Goal: Information Seeking & Learning: Check status

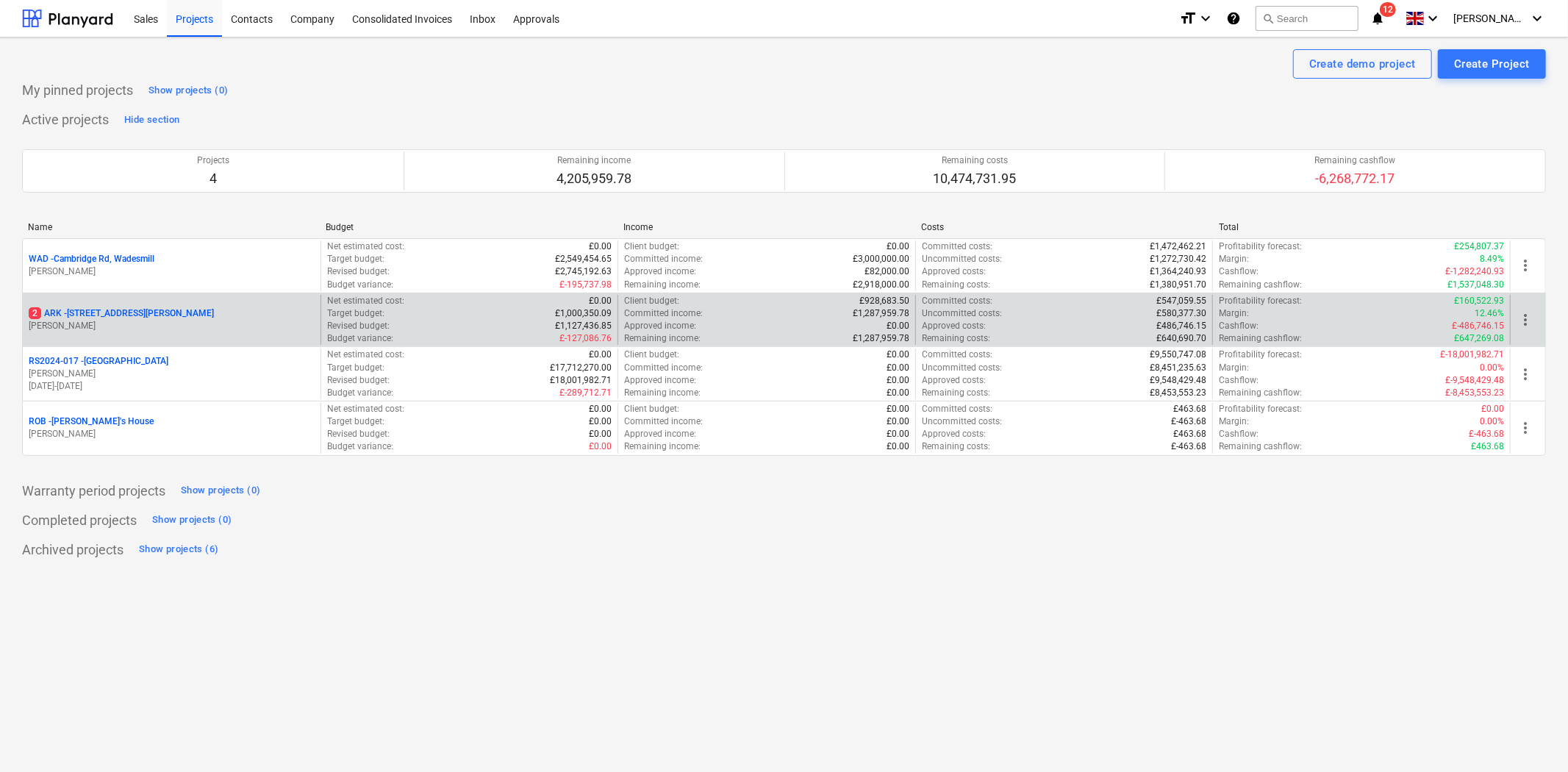
click at [78, 320] on p "2 ARK - 2 Galley [PERSON_NAME]" at bounding box center [121, 313] width 185 height 12
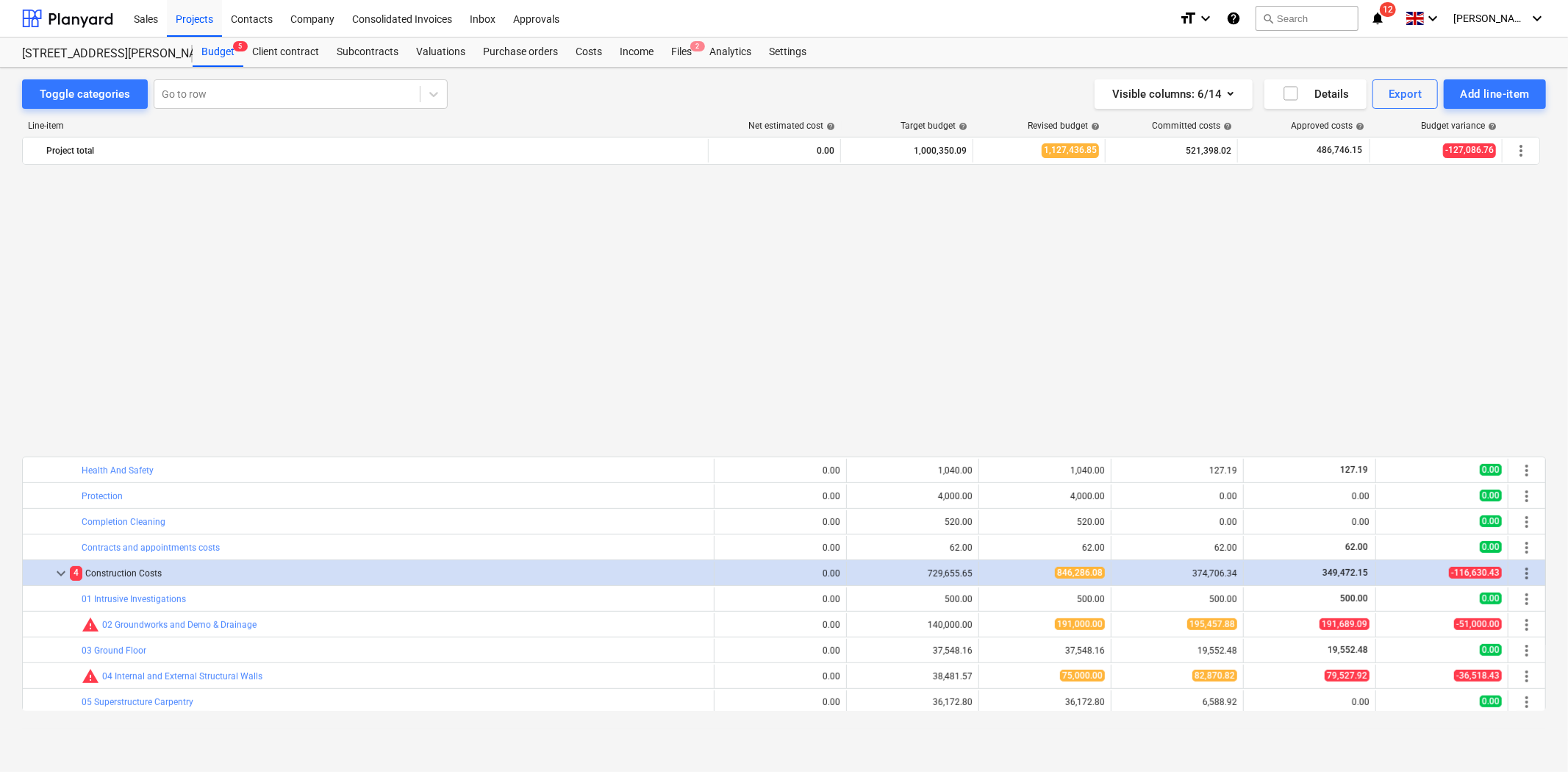
scroll to position [787, 0]
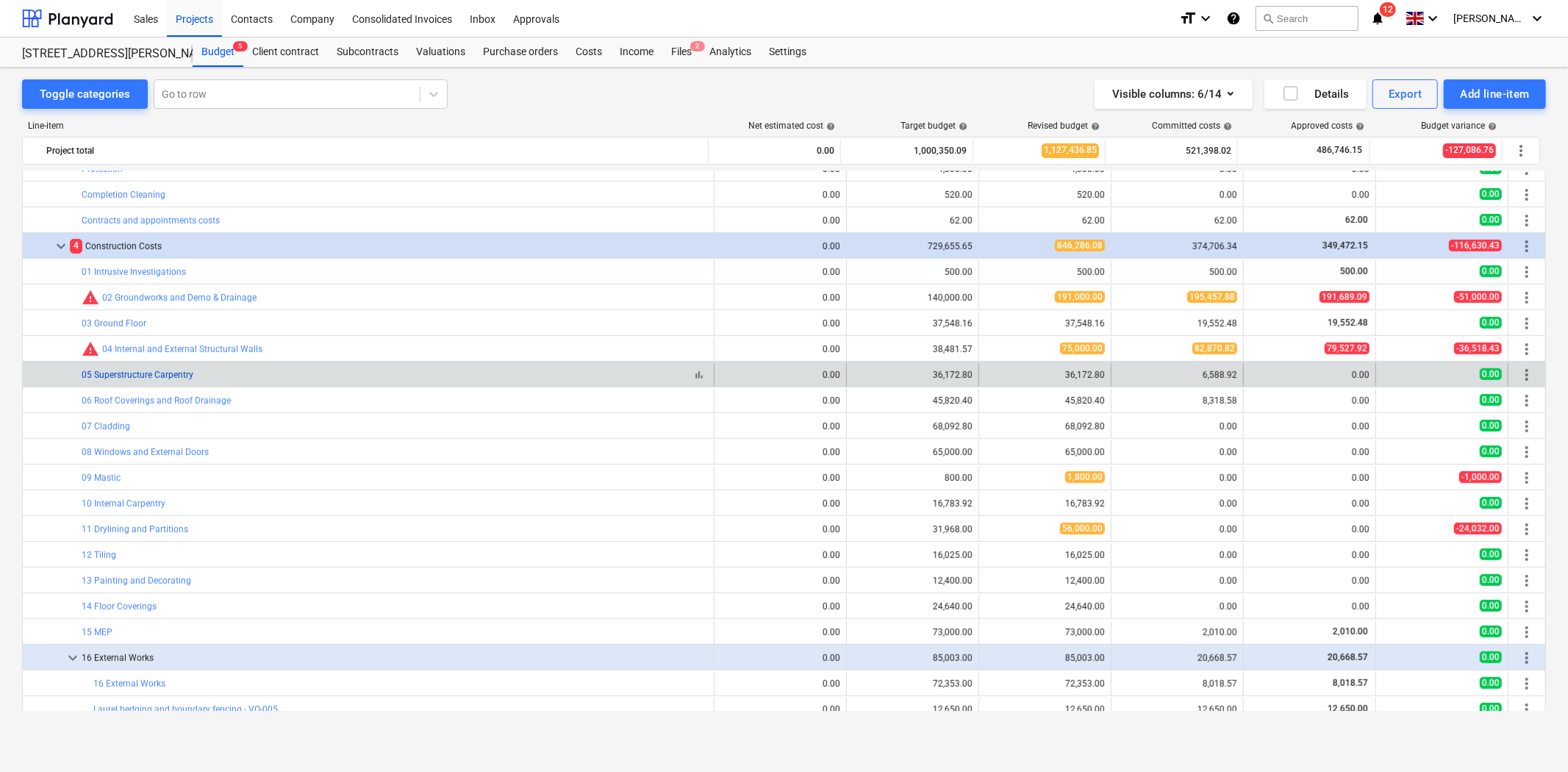
click at [167, 377] on link "05 Superstructure Carpentry" at bounding box center [137, 375] width 112 height 11
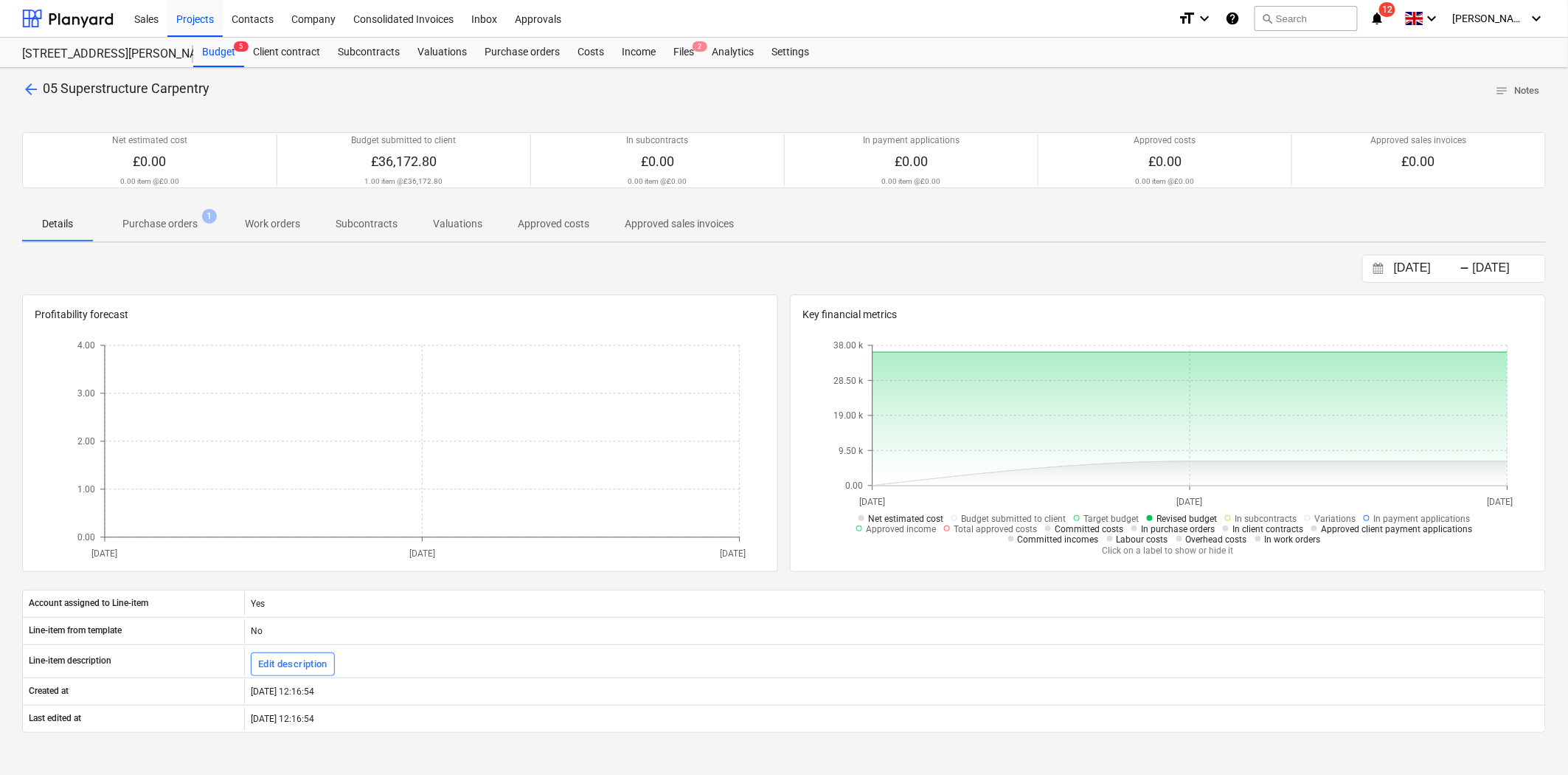
click at [77, 227] on span "Details" at bounding box center [58, 224] width 71 height 25
click at [198, 223] on span "Purchase orders 1" at bounding box center [160, 224] width 99 height 16
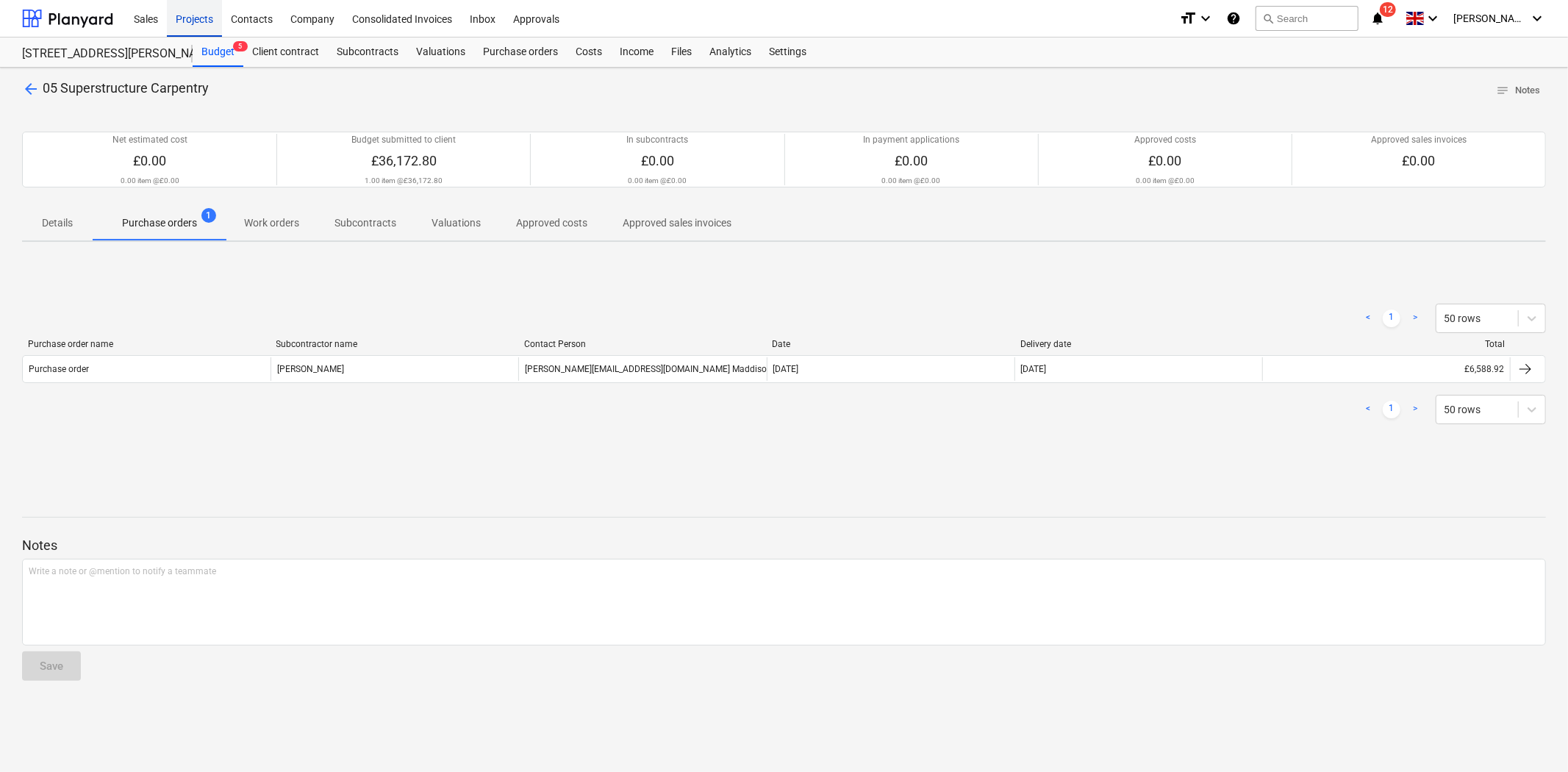
click at [189, 24] on div "Projects" at bounding box center [194, 18] width 55 height 38
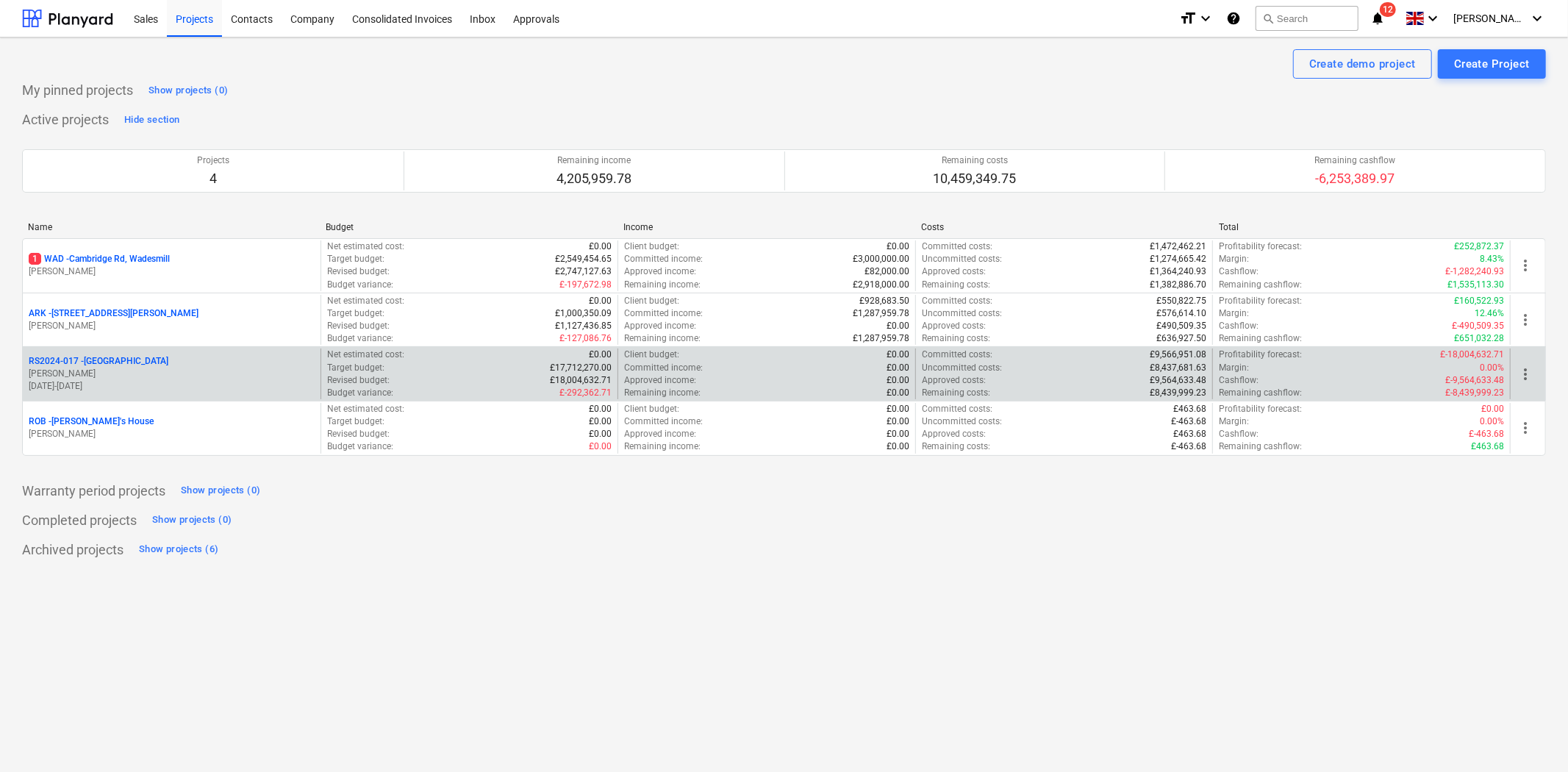
click at [113, 362] on p "RS2024-017 - [GEOGRAPHIC_DATA]" at bounding box center [99, 361] width 140 height 12
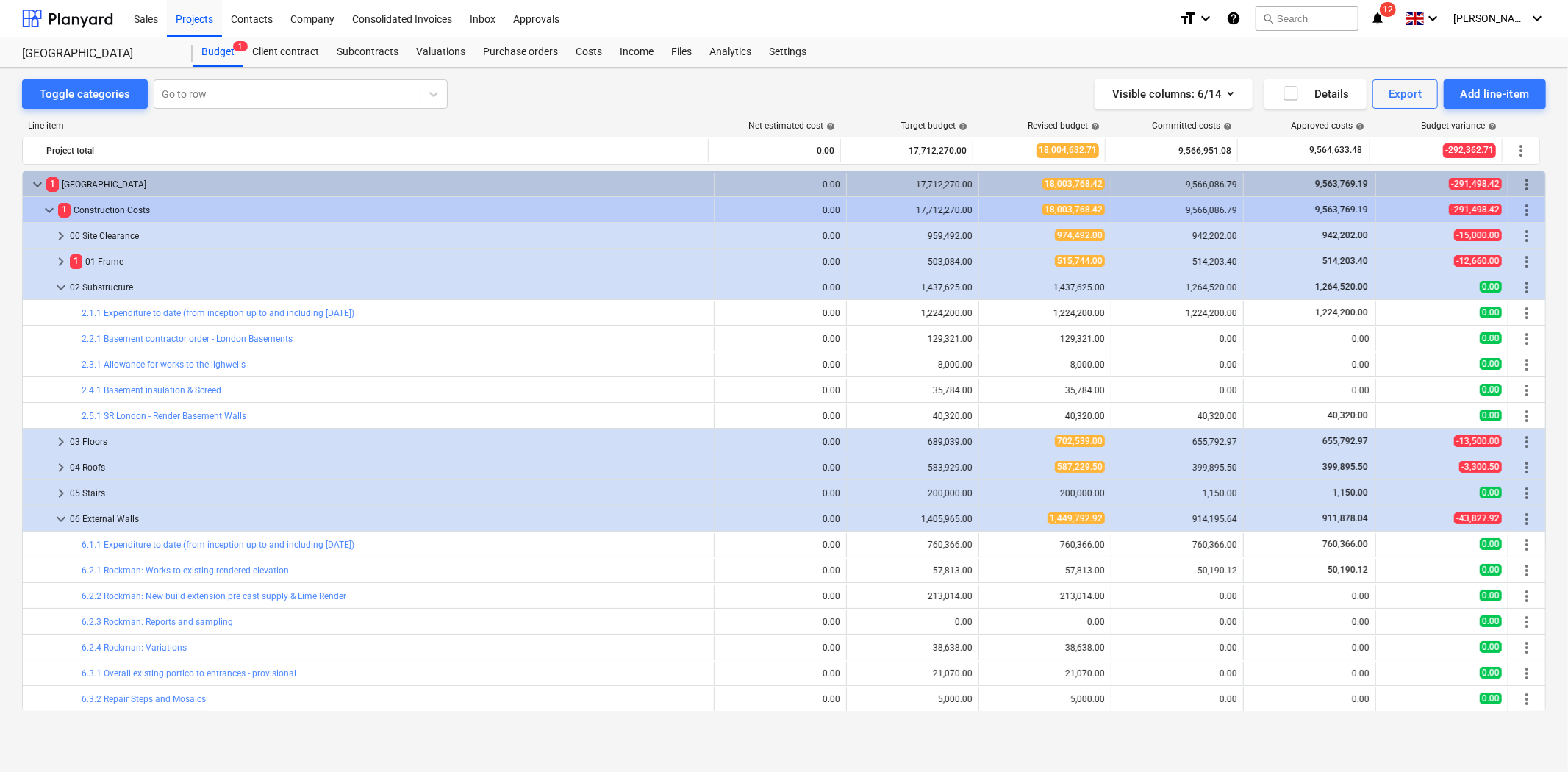
scroll to position [245, 0]
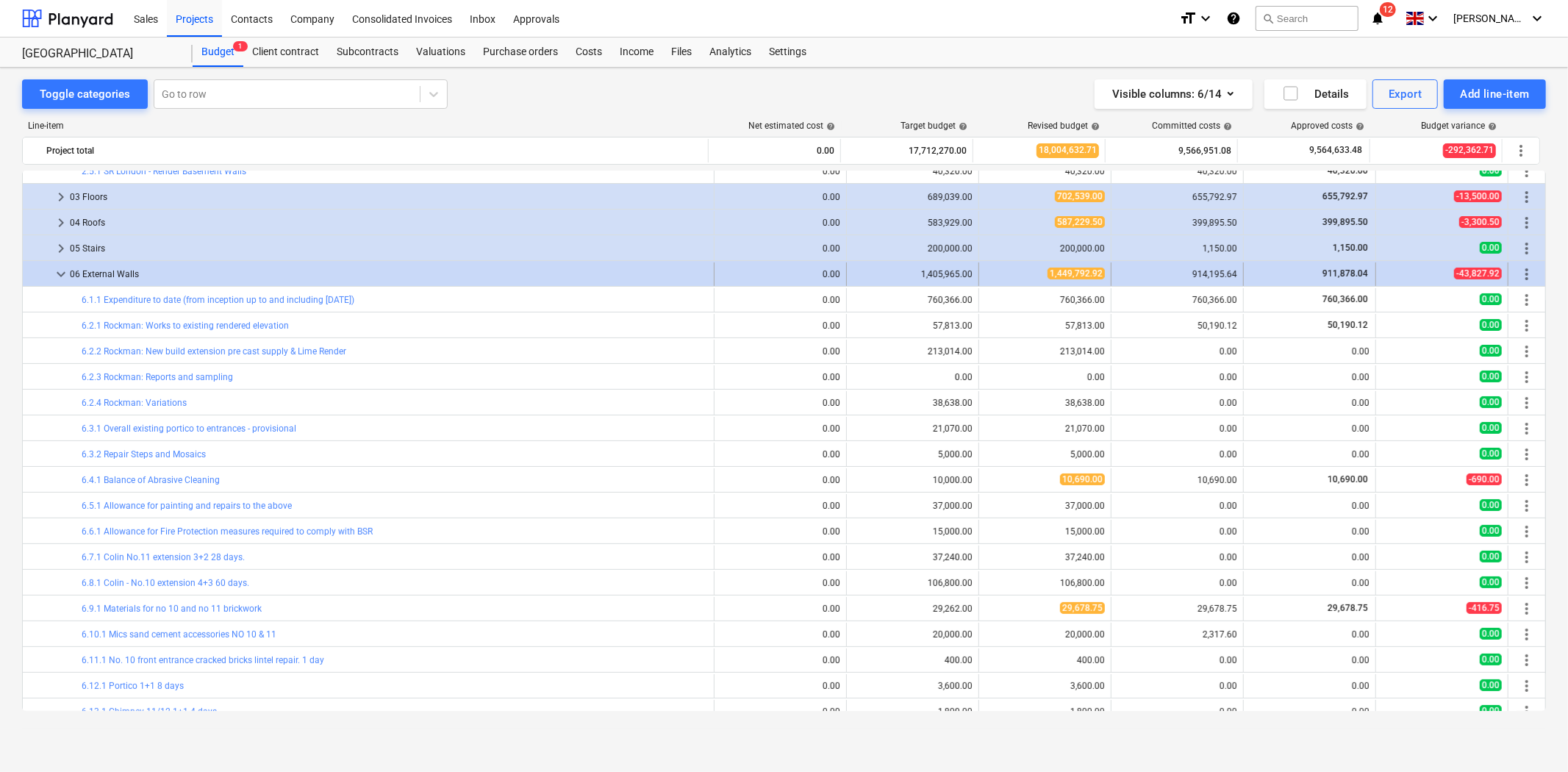
click at [62, 277] on span "keyboard_arrow_down" at bounding box center [60, 274] width 17 height 17
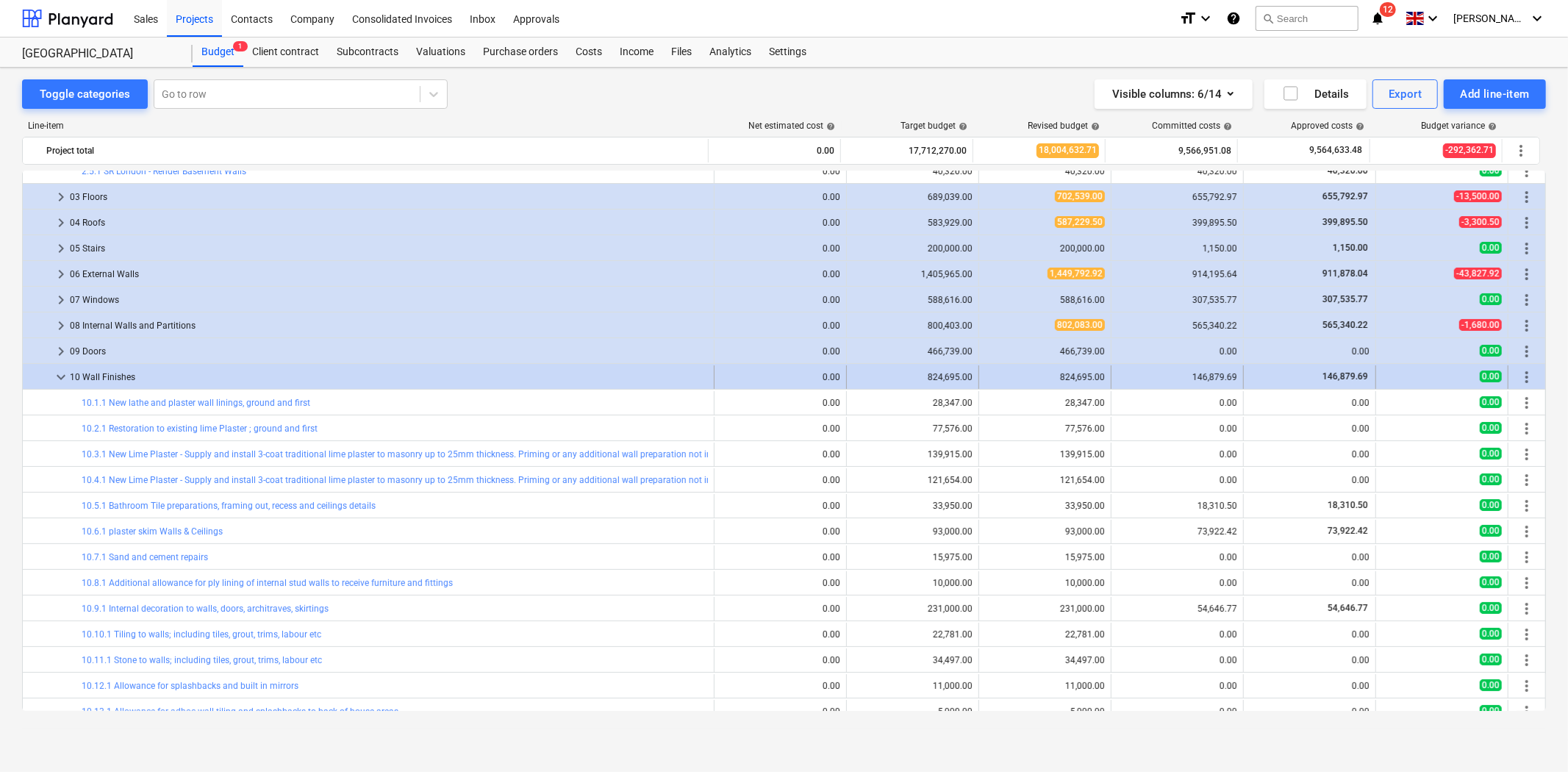
click at [55, 376] on span "keyboard_arrow_down" at bounding box center [60, 377] width 17 height 17
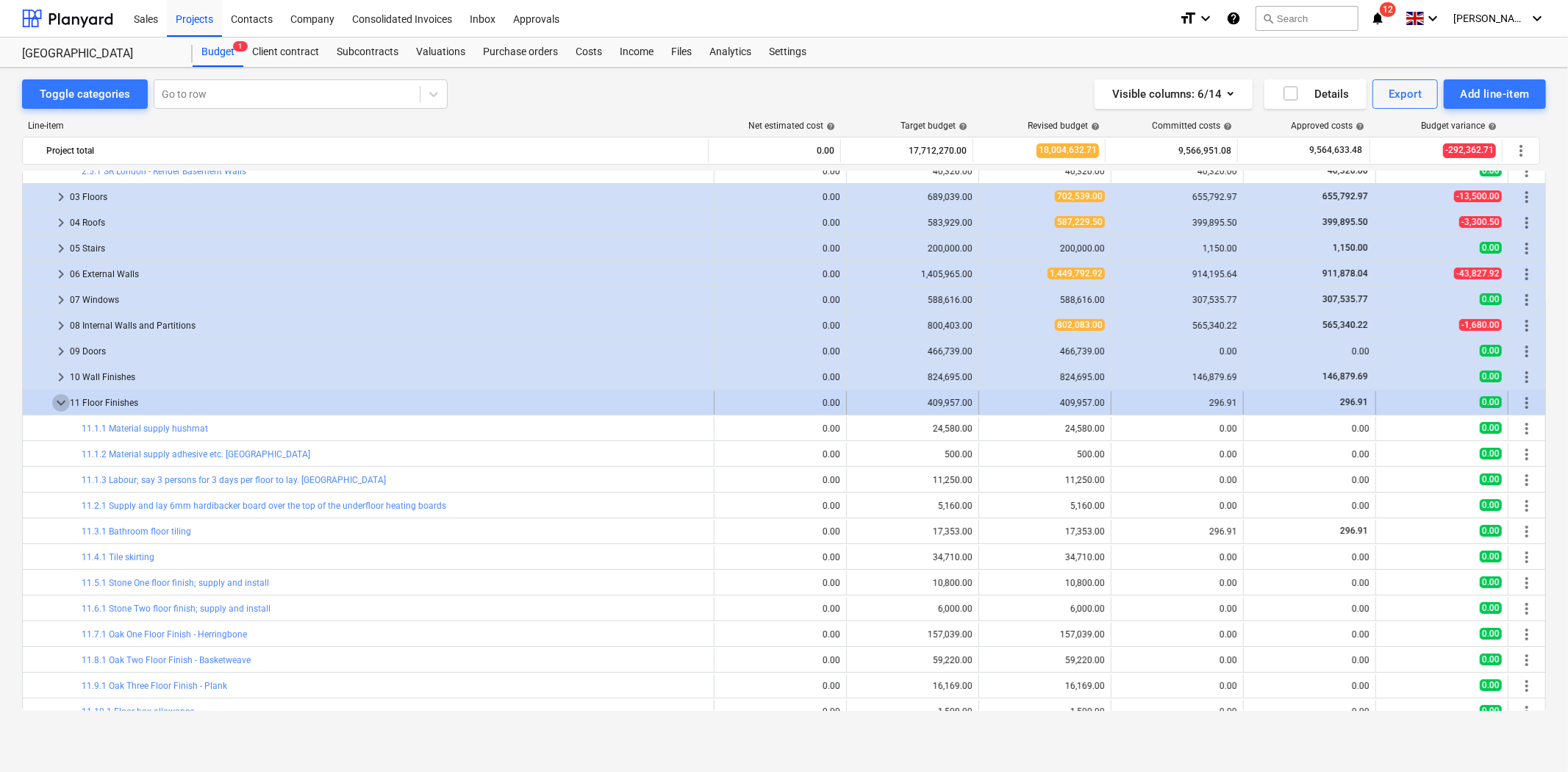
click at [57, 409] on span "keyboard_arrow_down" at bounding box center [60, 402] width 17 height 17
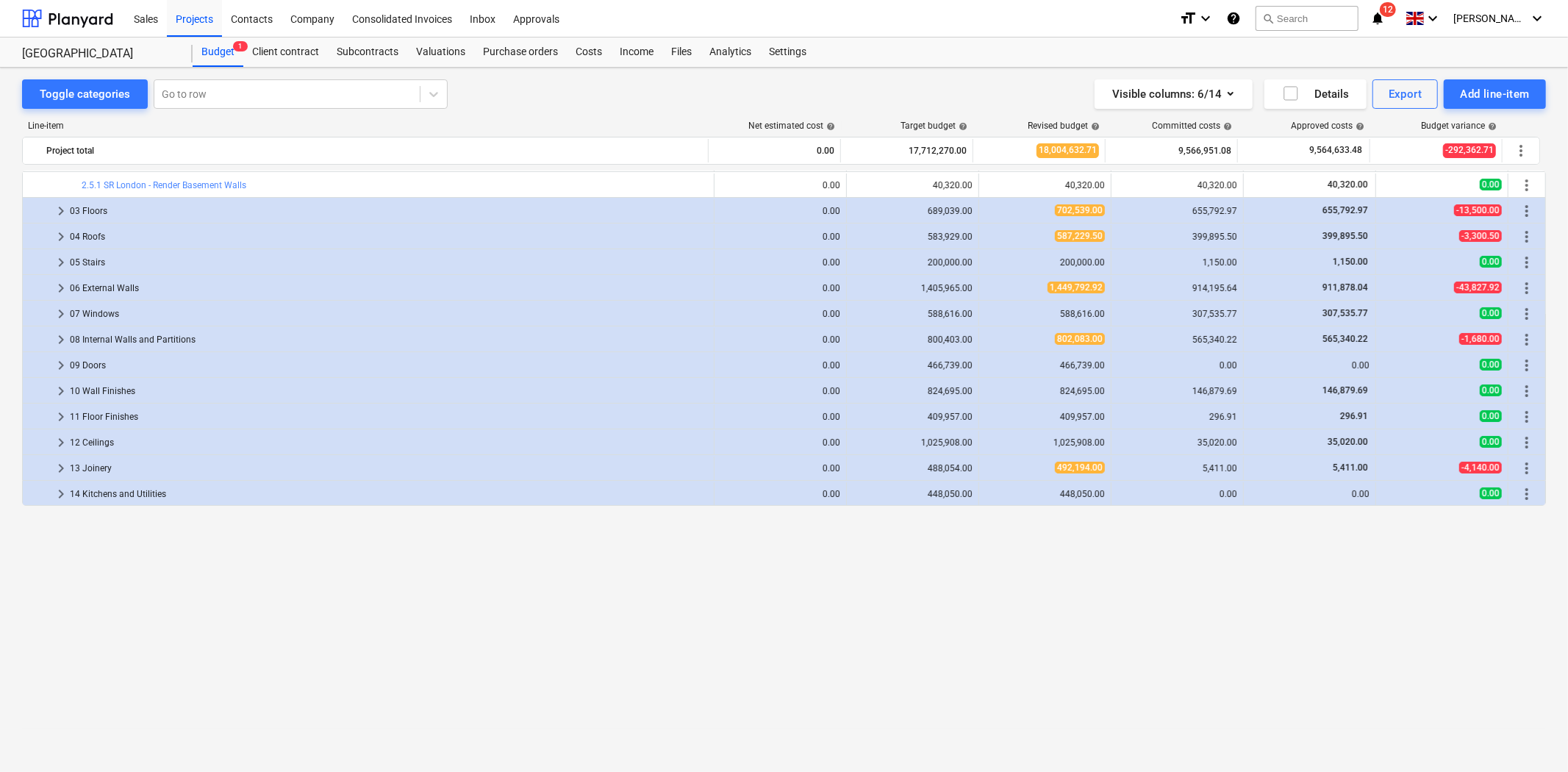
scroll to position [0, 0]
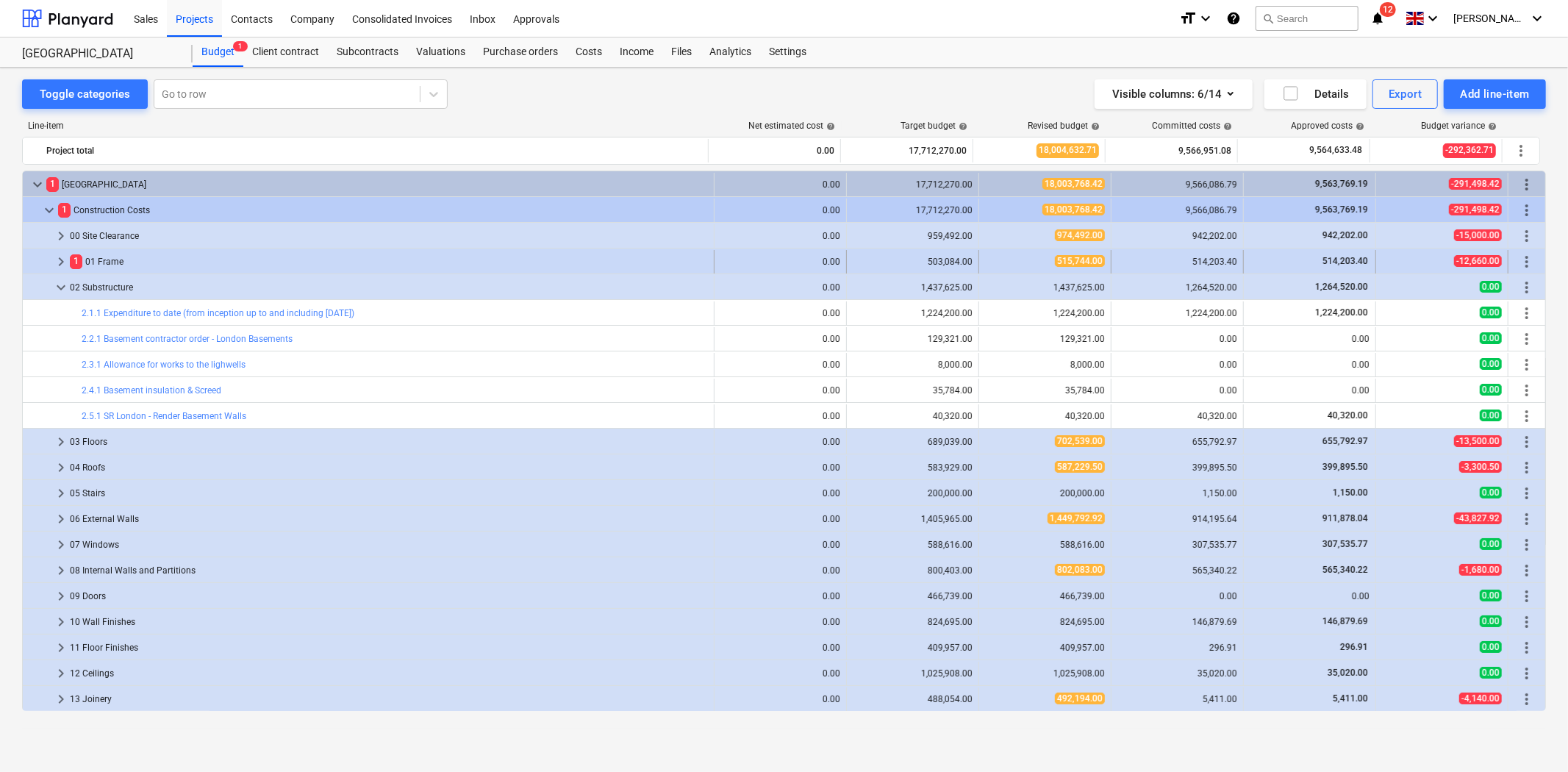
click at [57, 262] on span "keyboard_arrow_right" at bounding box center [60, 261] width 17 height 17
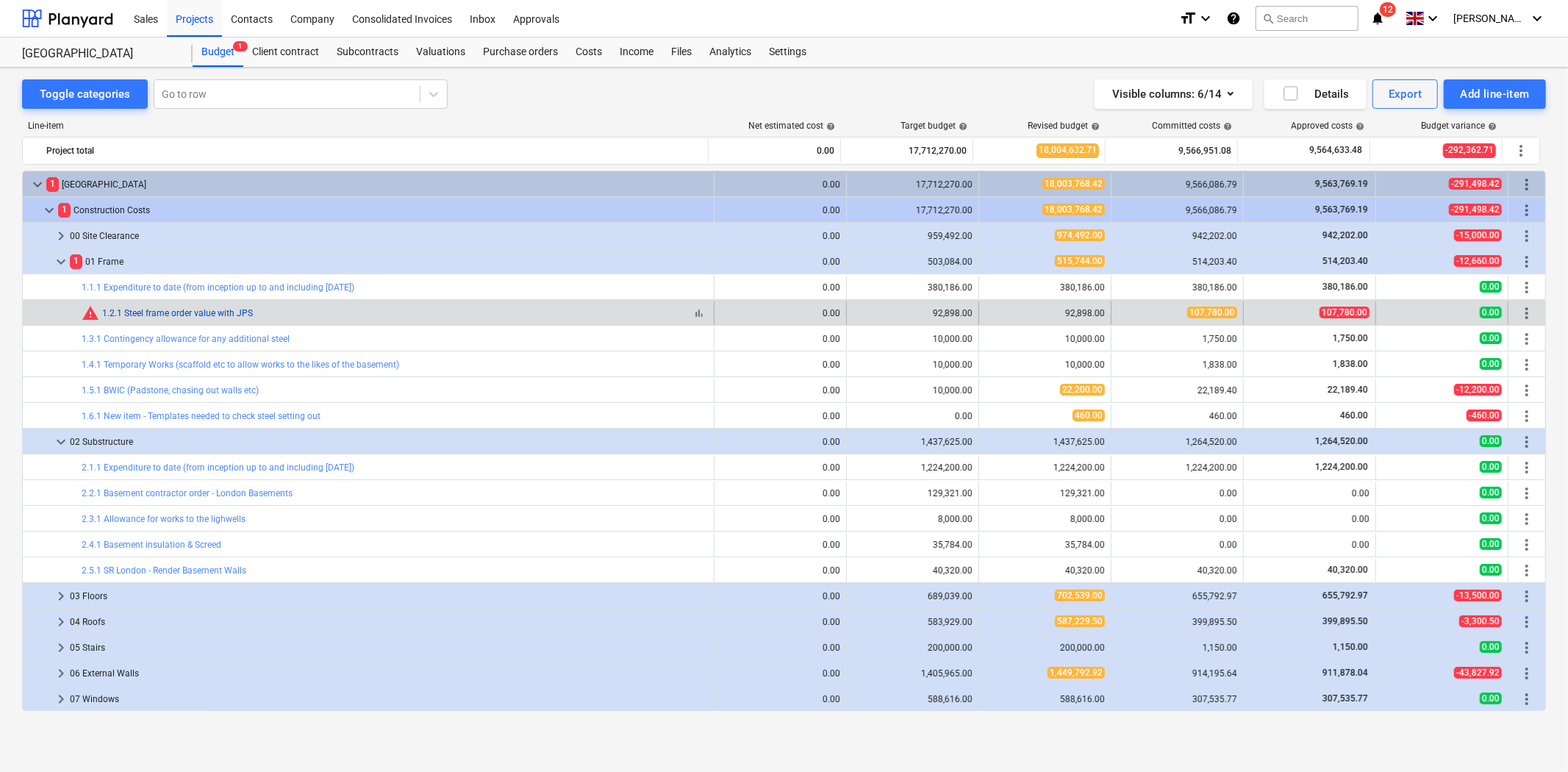
click at [215, 312] on link "1.2.1 Steel frame order value with JPS" at bounding box center [177, 313] width 150 height 11
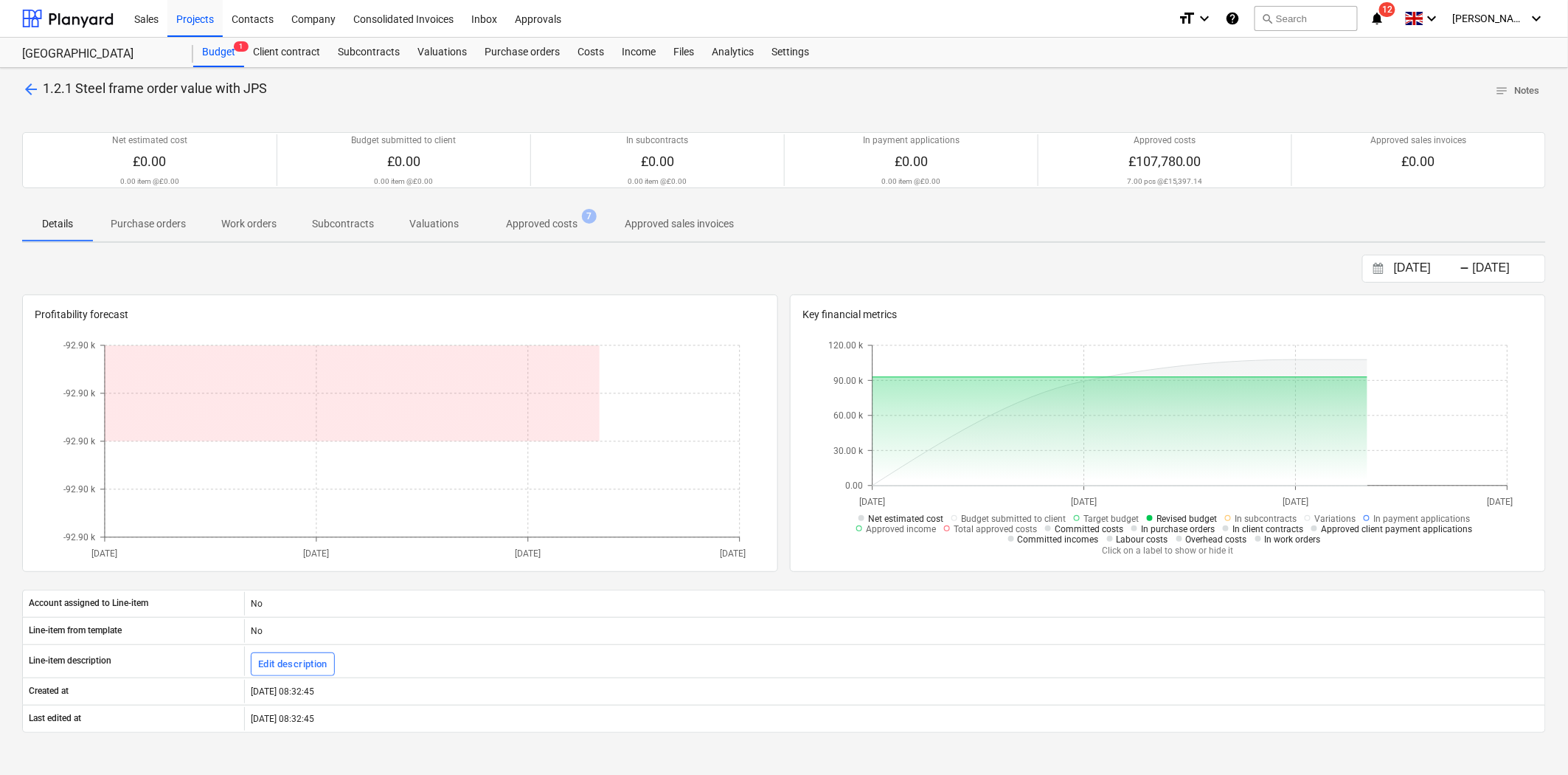
click at [563, 224] on p "Approved costs" at bounding box center [541, 224] width 72 height 16
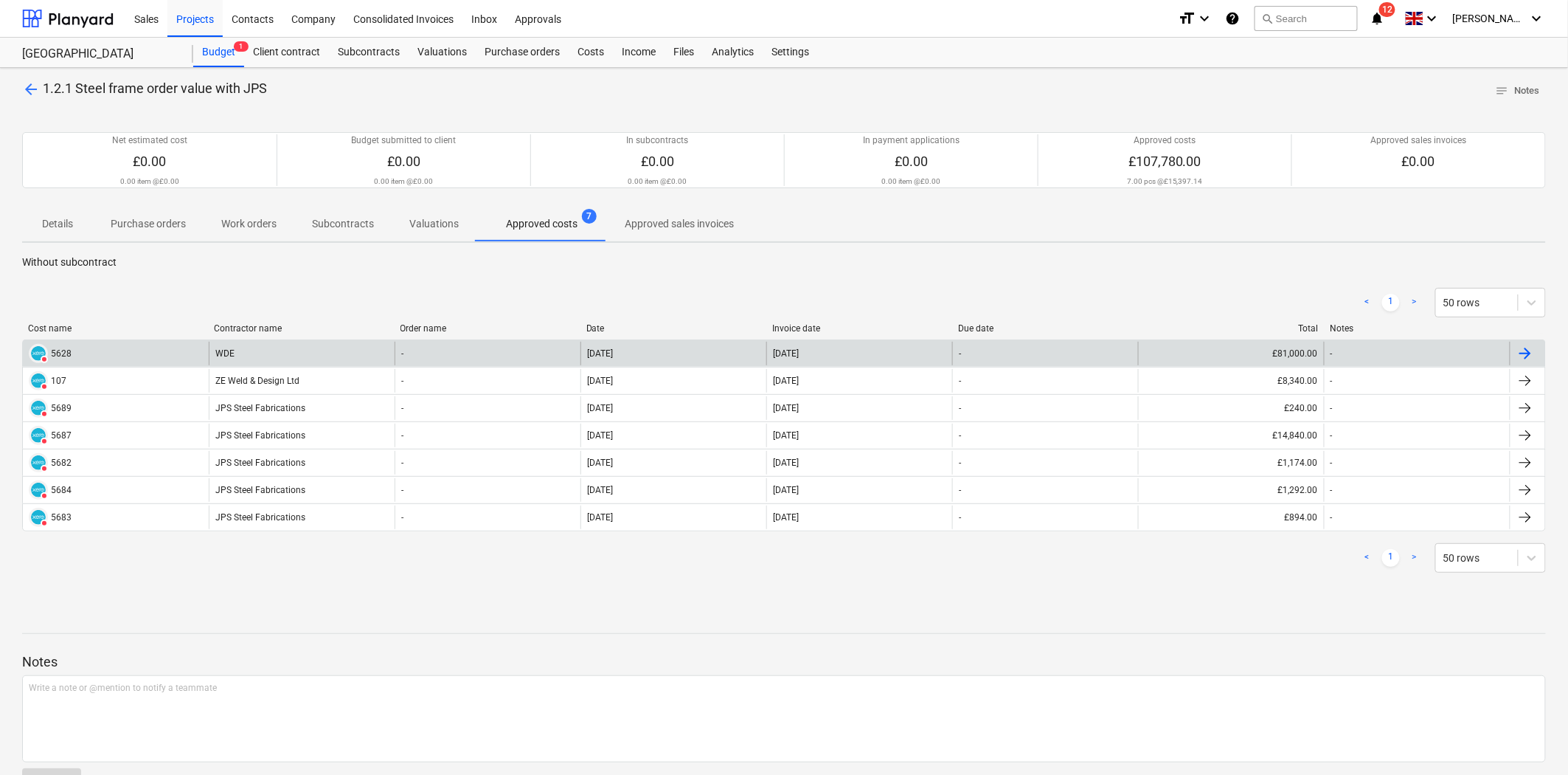
click at [245, 354] on div "WDE" at bounding box center [301, 353] width 186 height 24
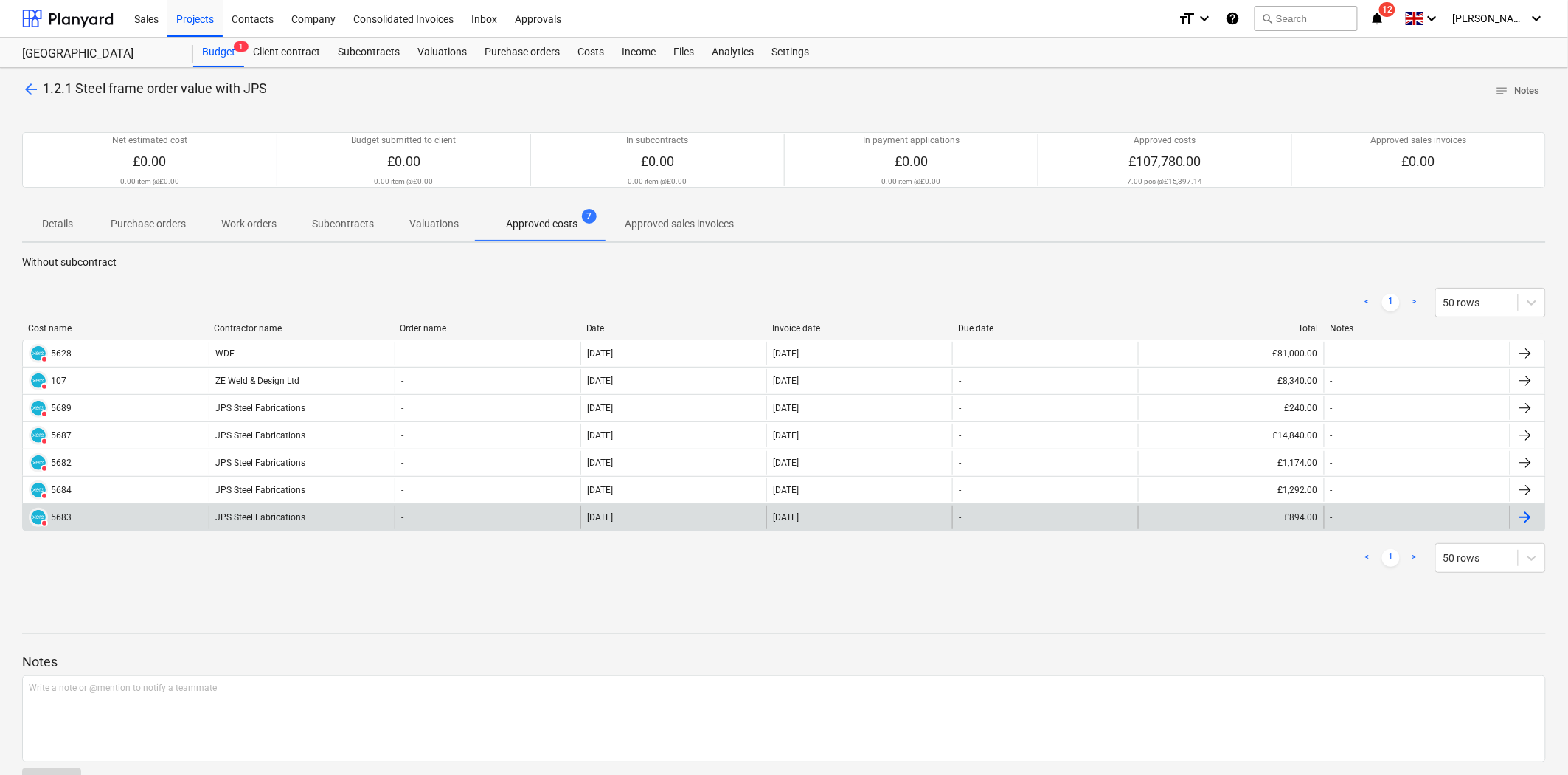
click at [308, 518] on div "JPS Steel Fabrications" at bounding box center [301, 517] width 186 height 24
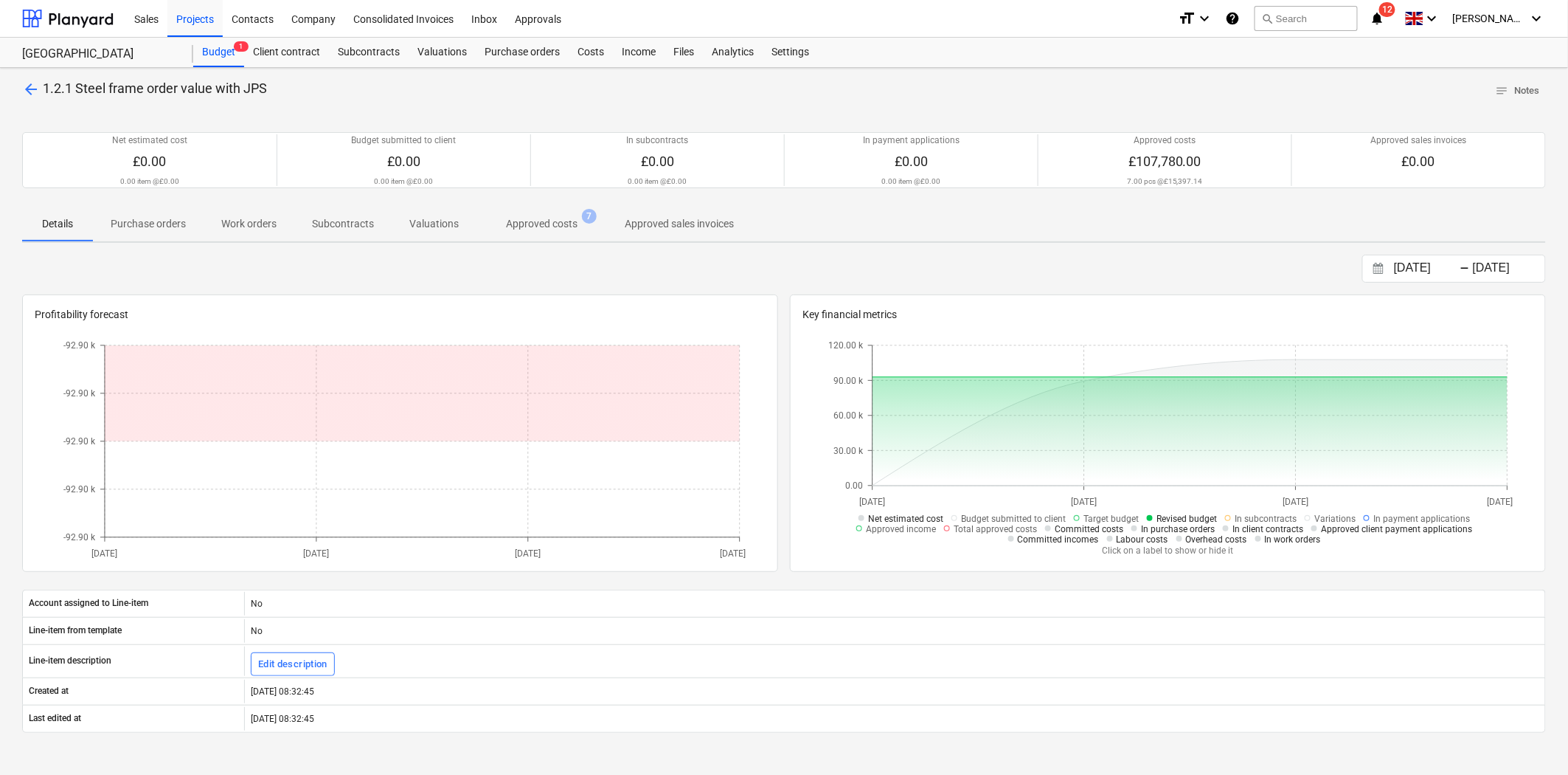
click at [40, 89] on p "arrow_back 1.2.1 Steel frame order value with JPS" at bounding box center [144, 89] width 245 height 18
click at [32, 88] on span "arrow_back" at bounding box center [31, 88] width 17 height 17
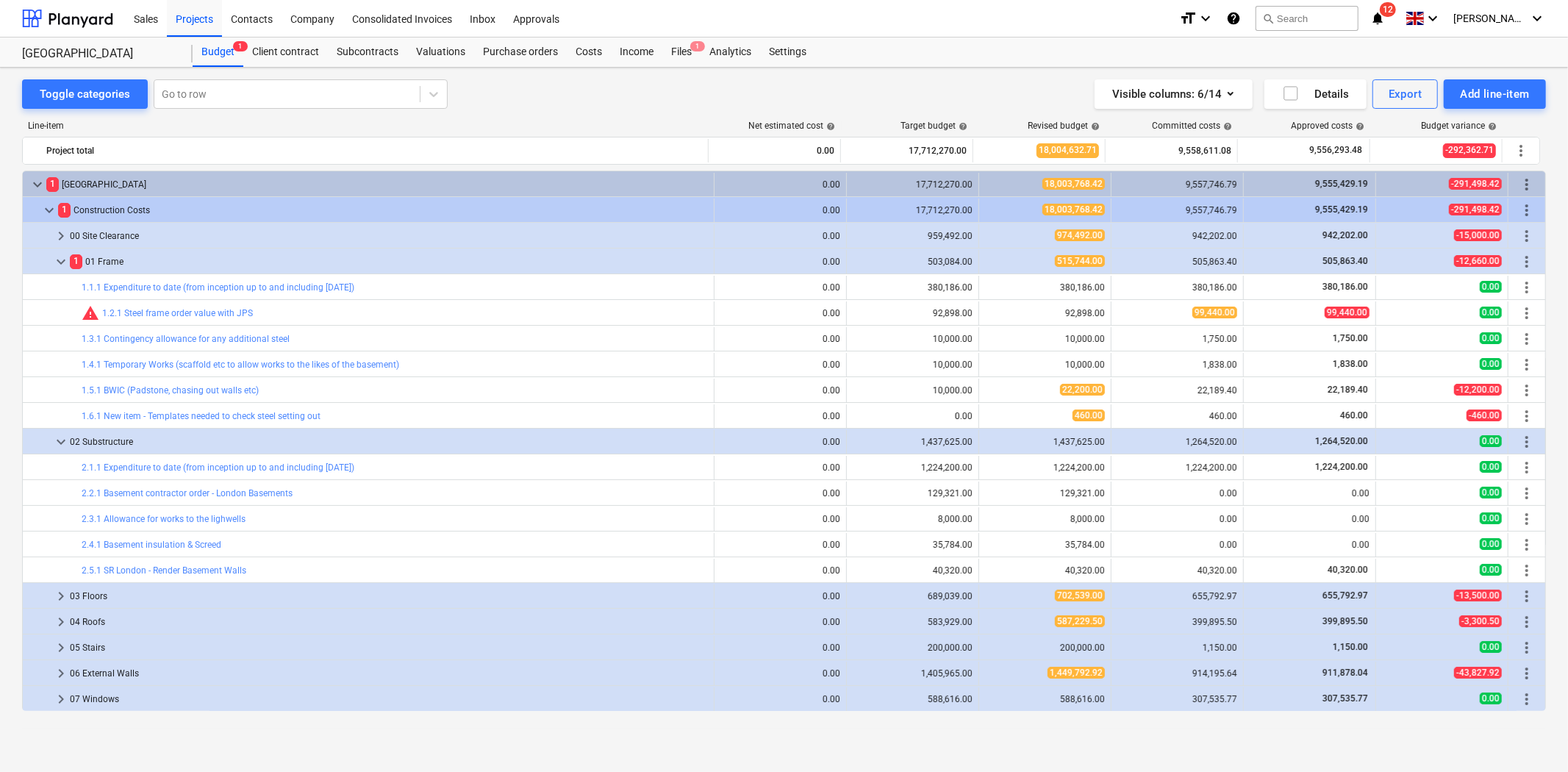
scroll to position [385, 0]
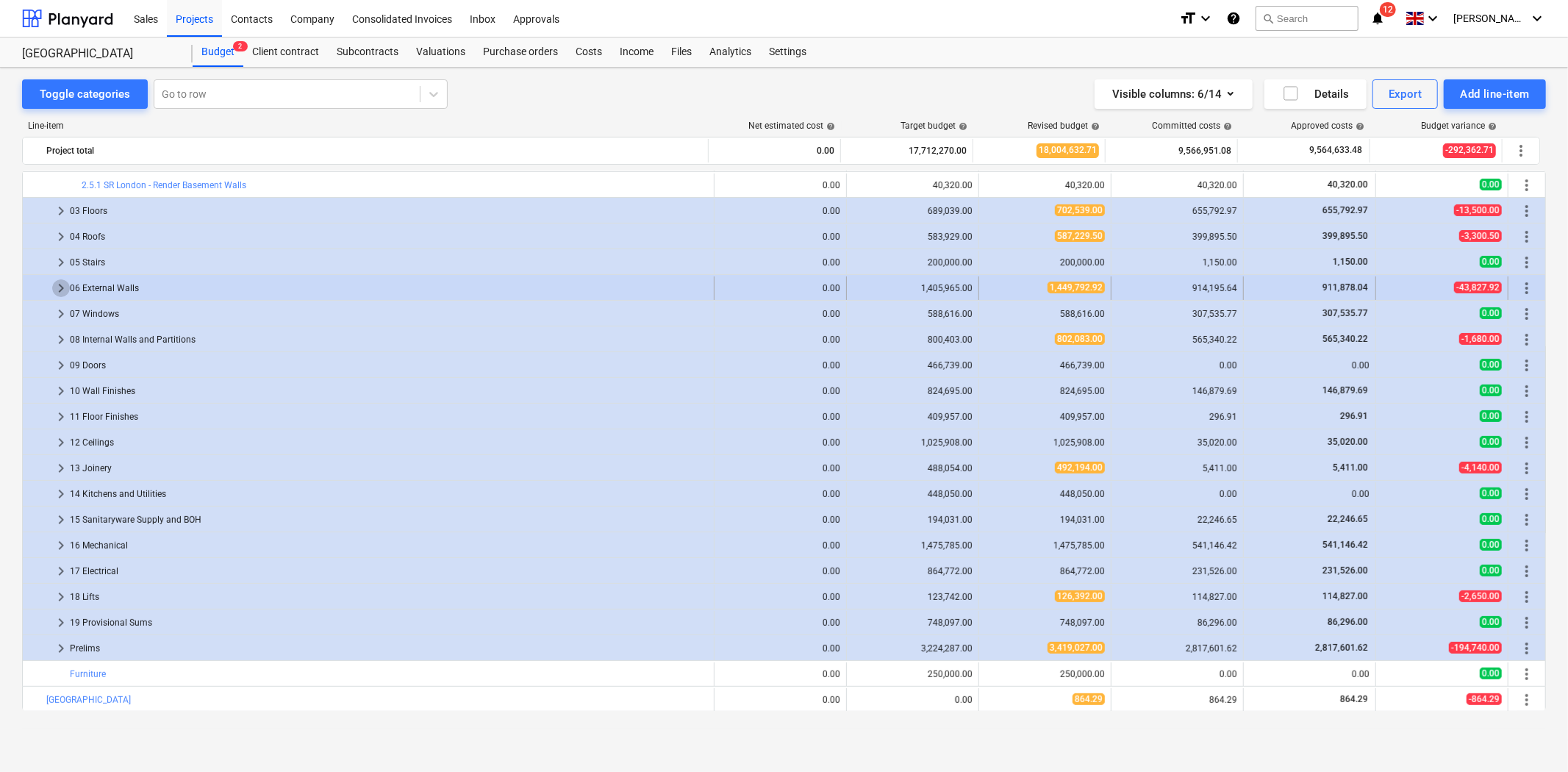
click at [64, 289] on span "keyboard_arrow_right" at bounding box center [60, 288] width 17 height 17
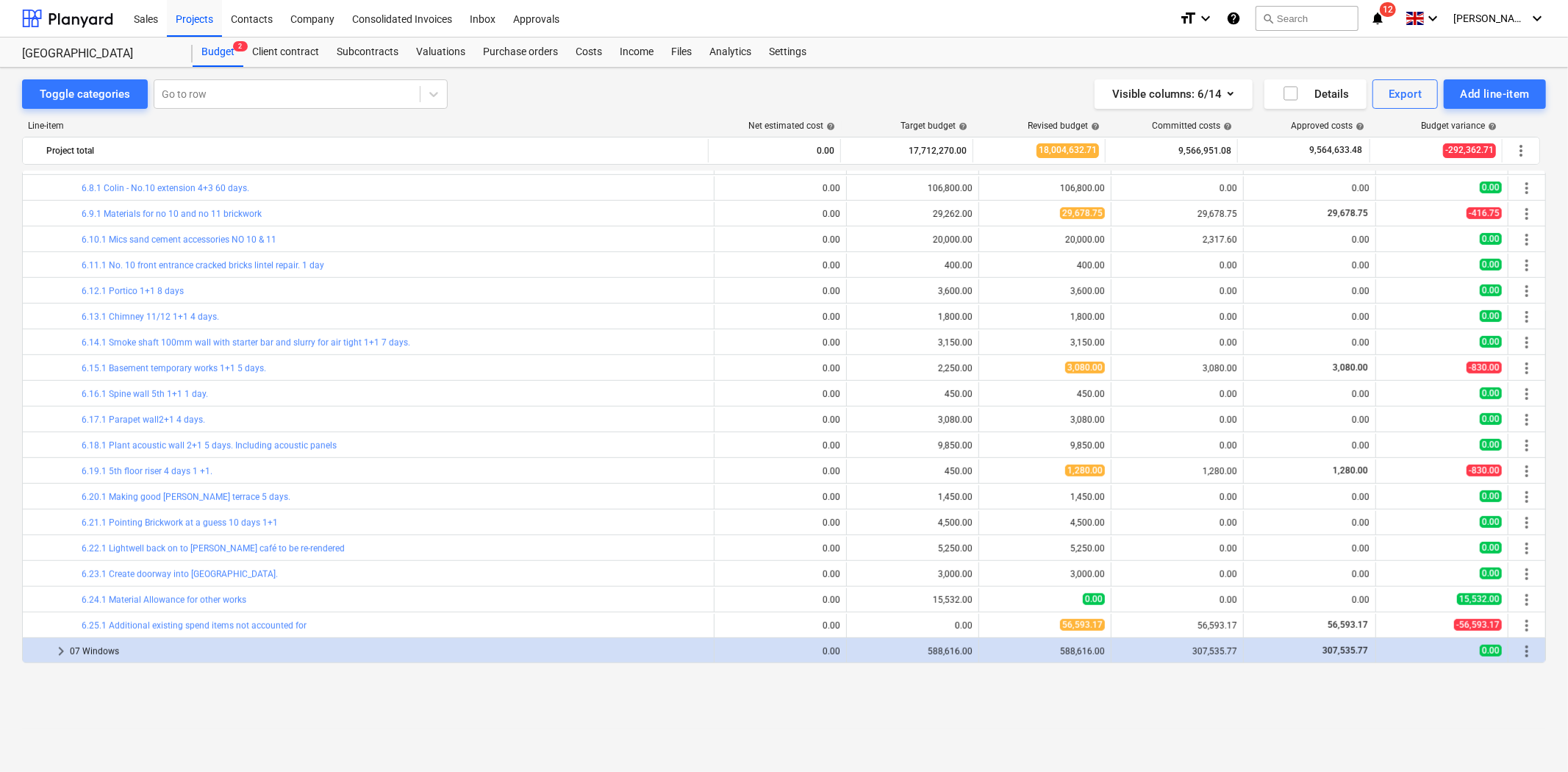
scroll to position [222, 0]
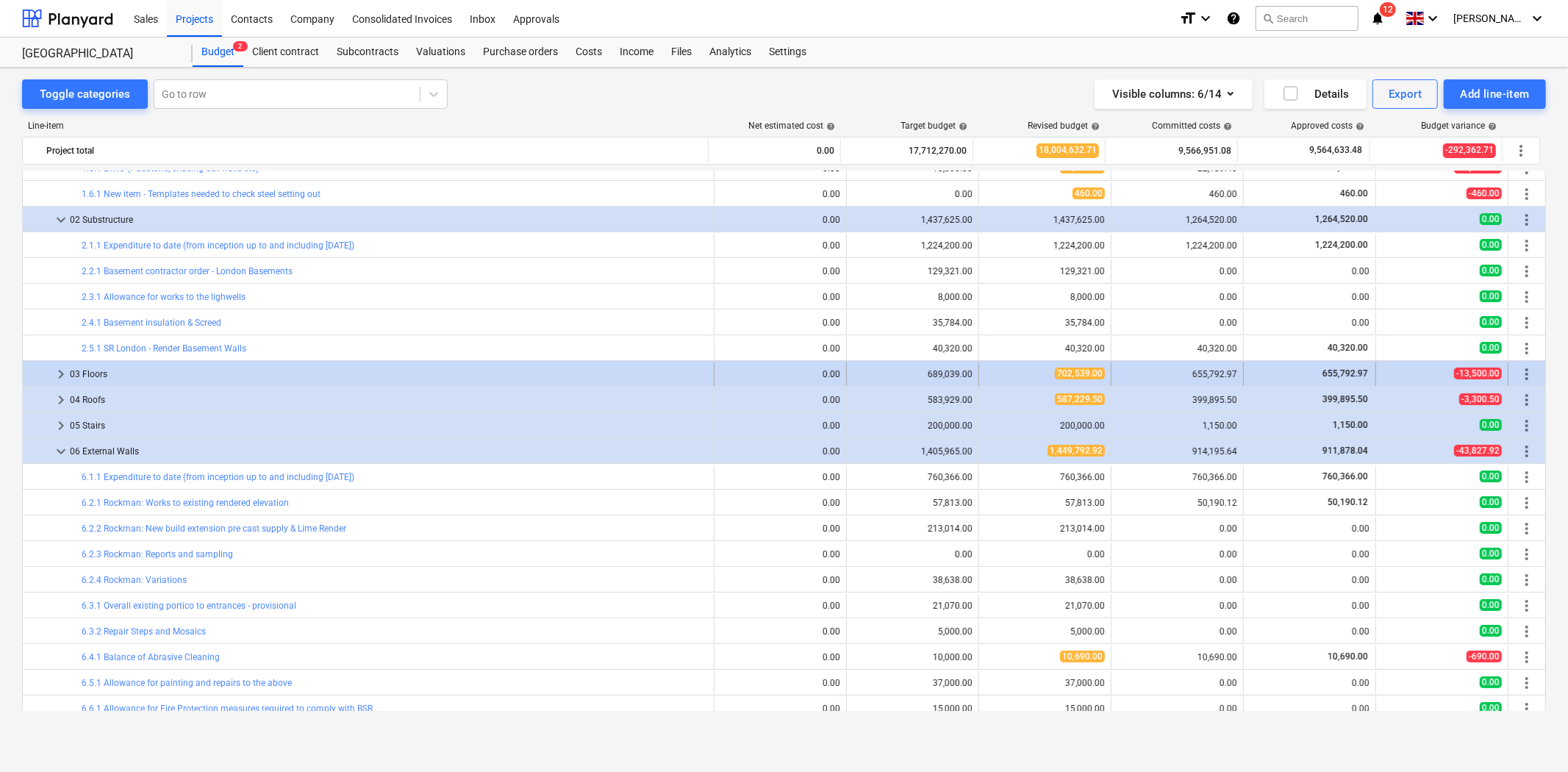
click at [57, 372] on span "keyboard_arrow_right" at bounding box center [60, 373] width 17 height 17
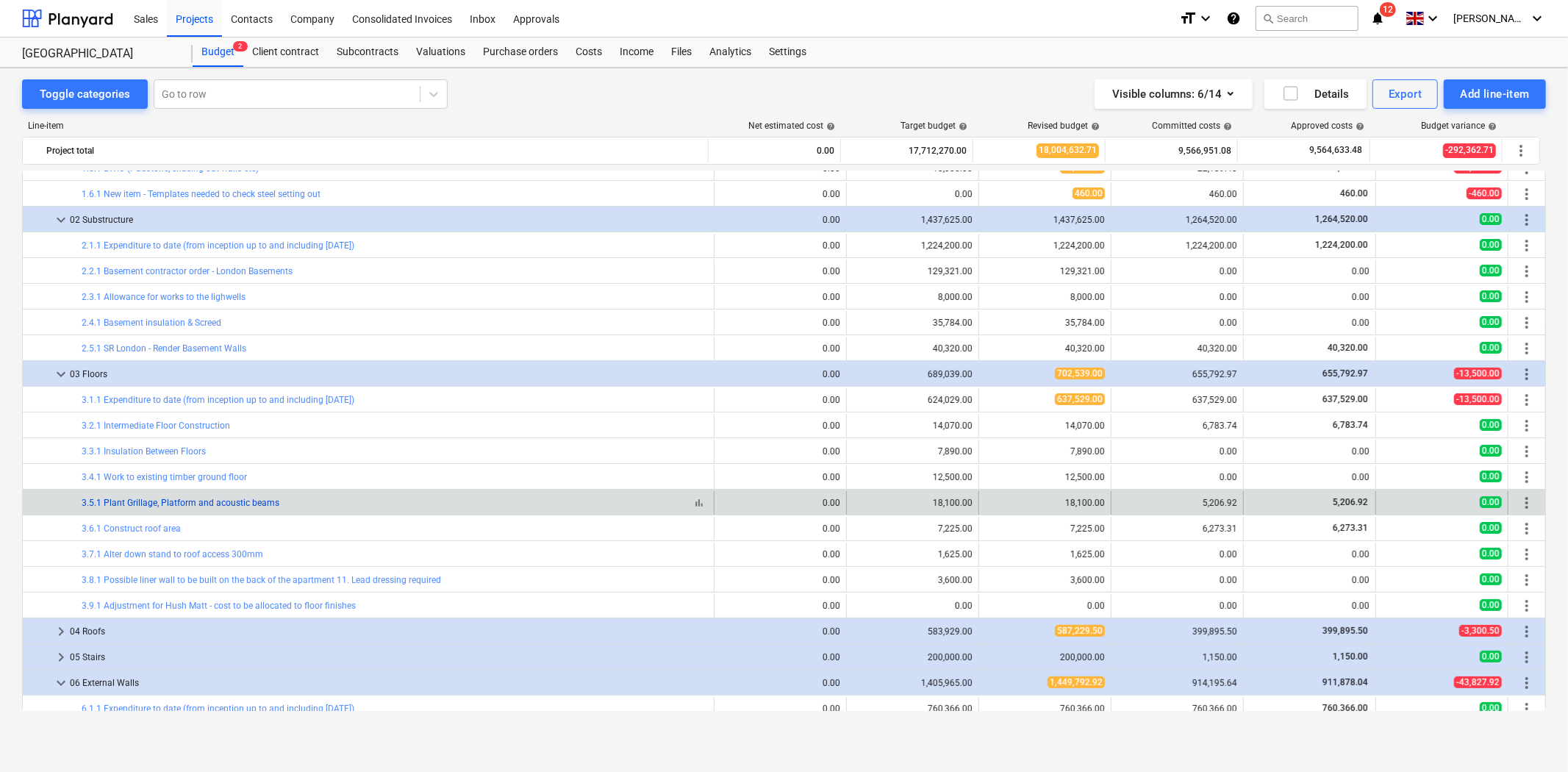
click at [150, 502] on link "3.5.1 Plant Grillage, Platform and acoustic beams" at bounding box center [180, 502] width 197 height 11
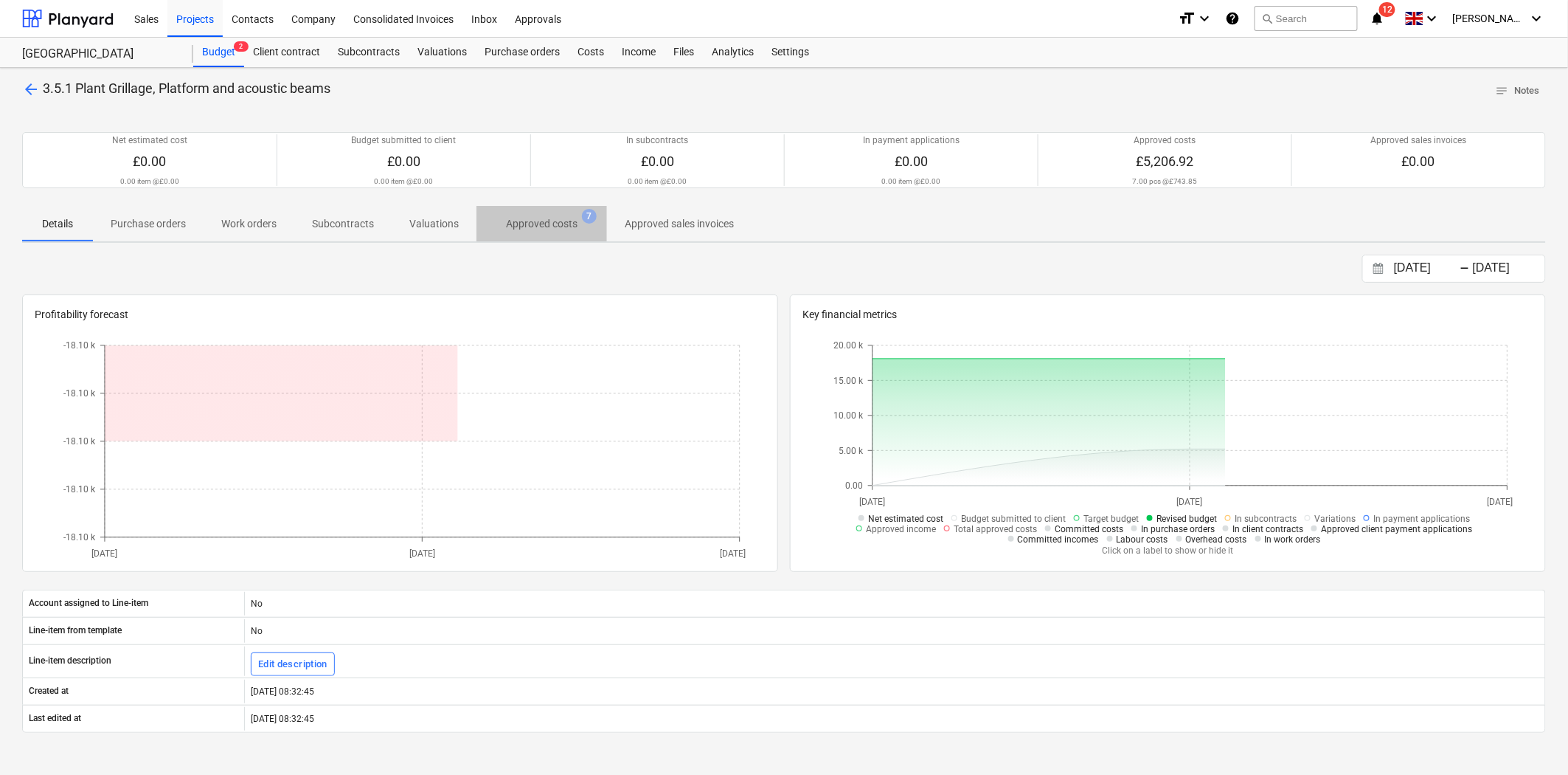
click at [537, 211] on span "Approved costs 7" at bounding box center [541, 224] width 130 height 26
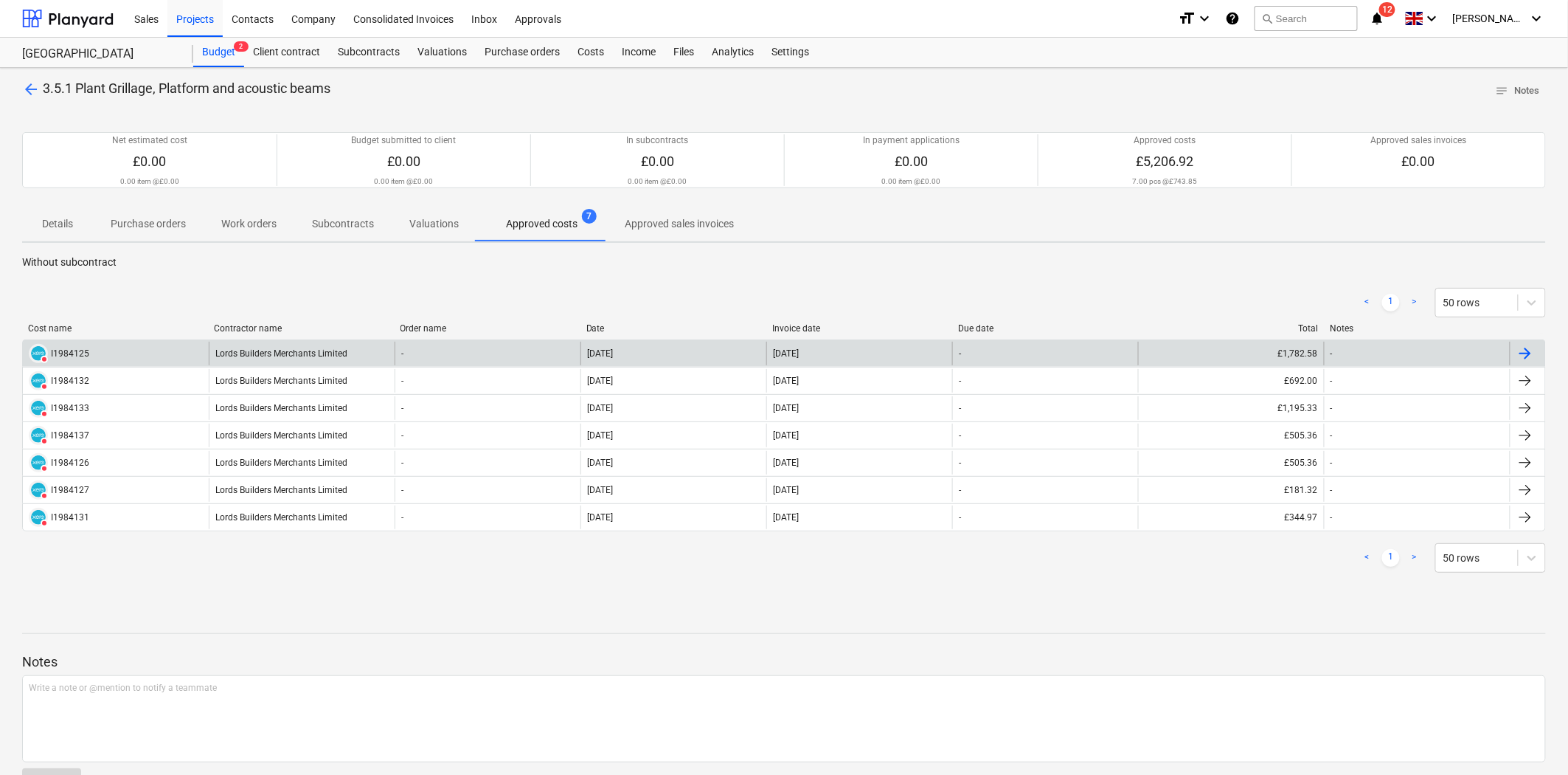
click at [228, 358] on div "Lords Builders Merchants Limited" at bounding box center [301, 353] width 186 height 24
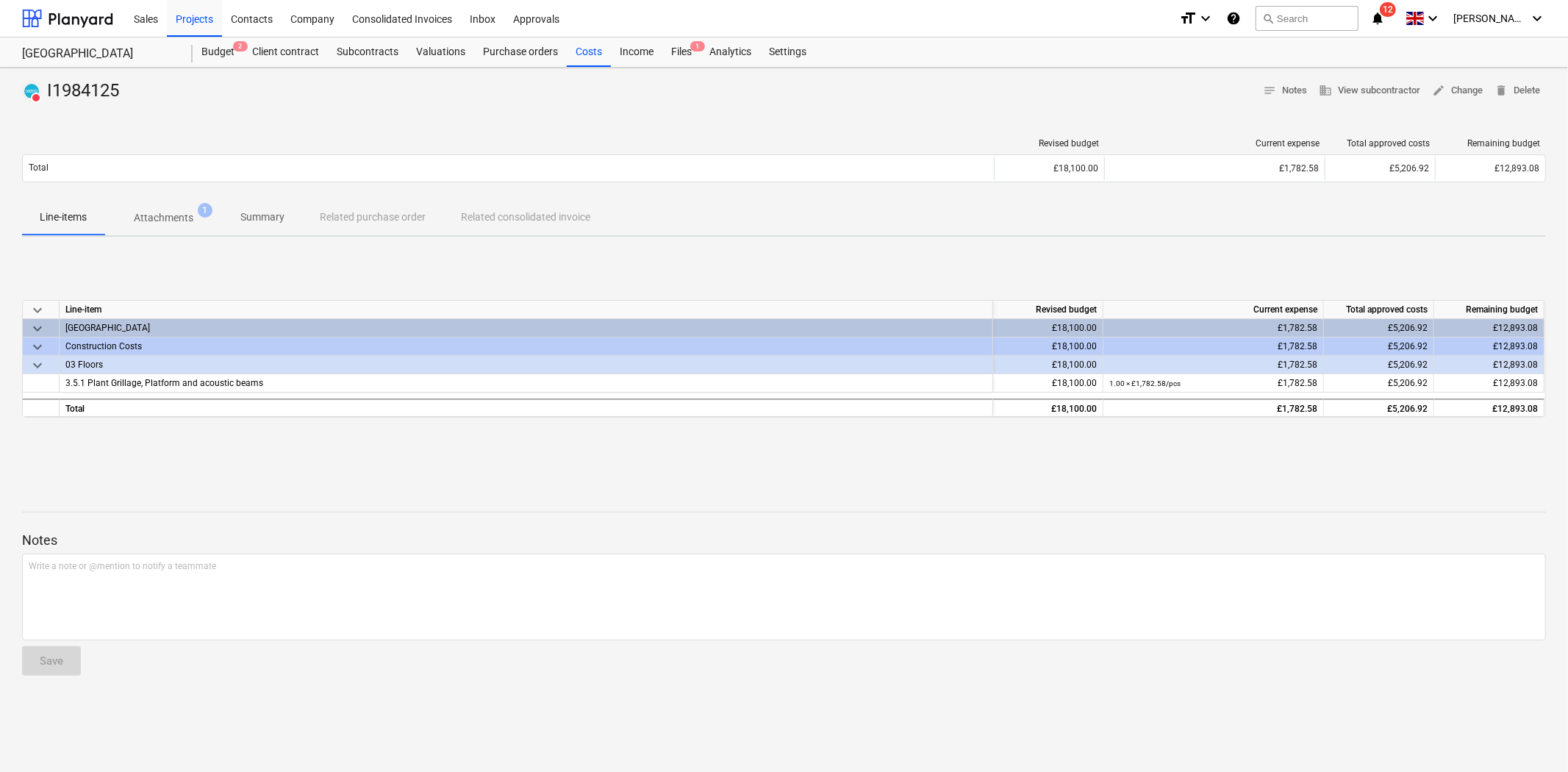
click at [186, 200] on button "Attachments 1" at bounding box center [164, 217] width 118 height 35
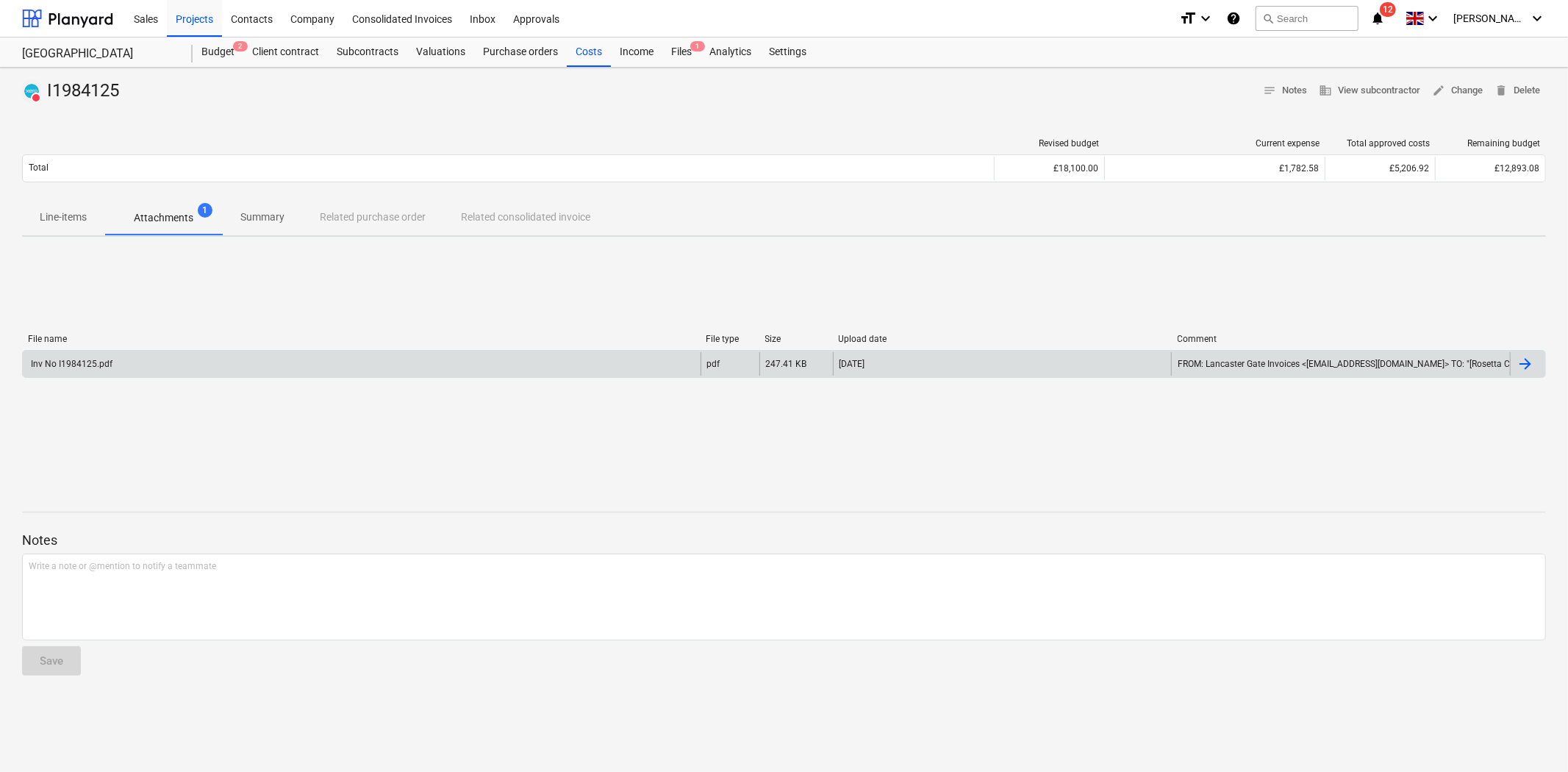
click at [232, 377] on div "Inv No I1984125.pdf pdf 247.41 KB [DATE] FROM: [GEOGRAPHIC_DATA] Invoices <[EMA…" at bounding box center [784, 364] width 1524 height 28
click at [232, 371] on div "Inv No I1984125.pdf" at bounding box center [362, 363] width 678 height 24
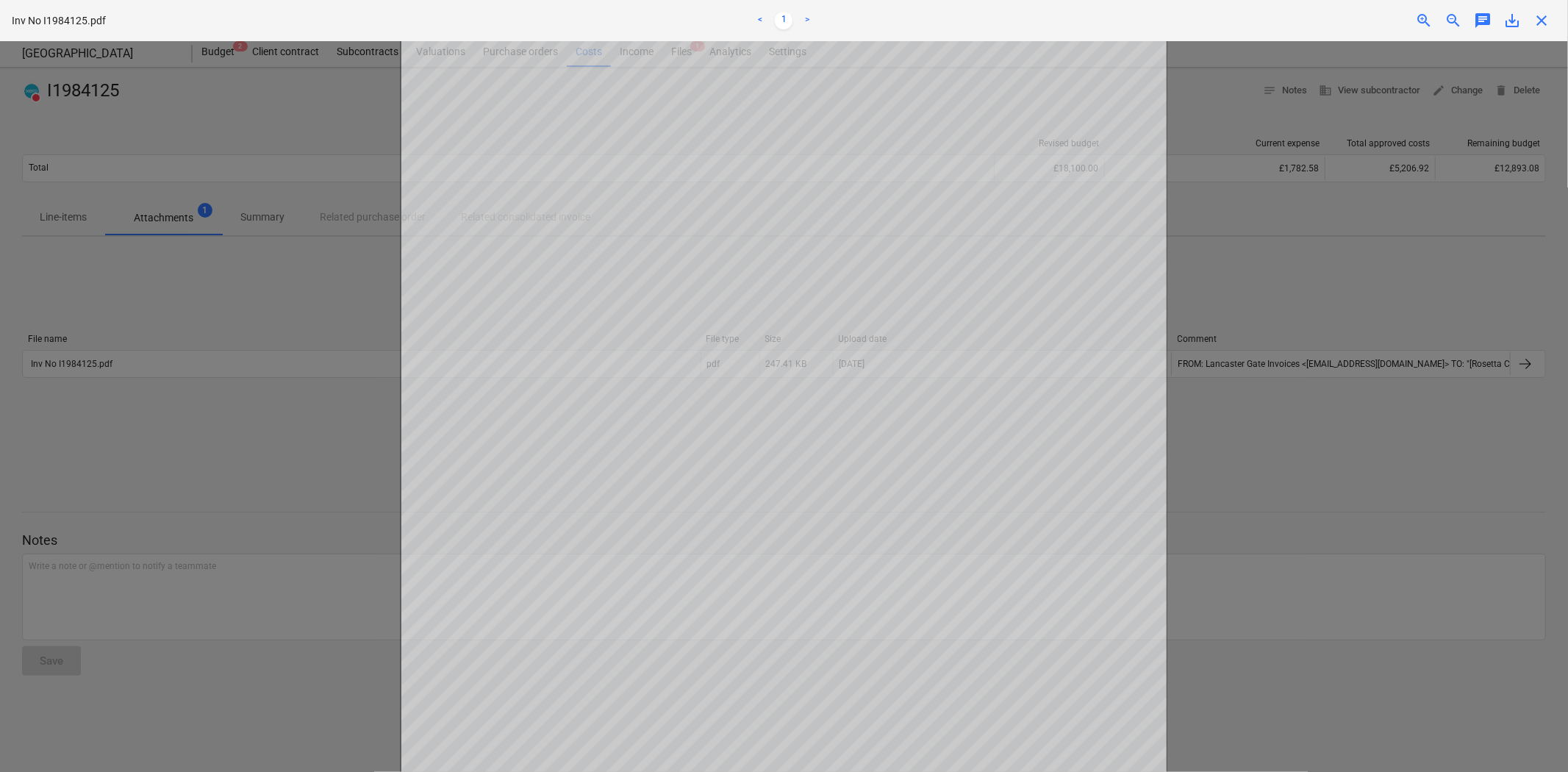
click at [1536, 22] on span "close" at bounding box center [1541, 20] width 17 height 17
